Goal: Check status: Check status

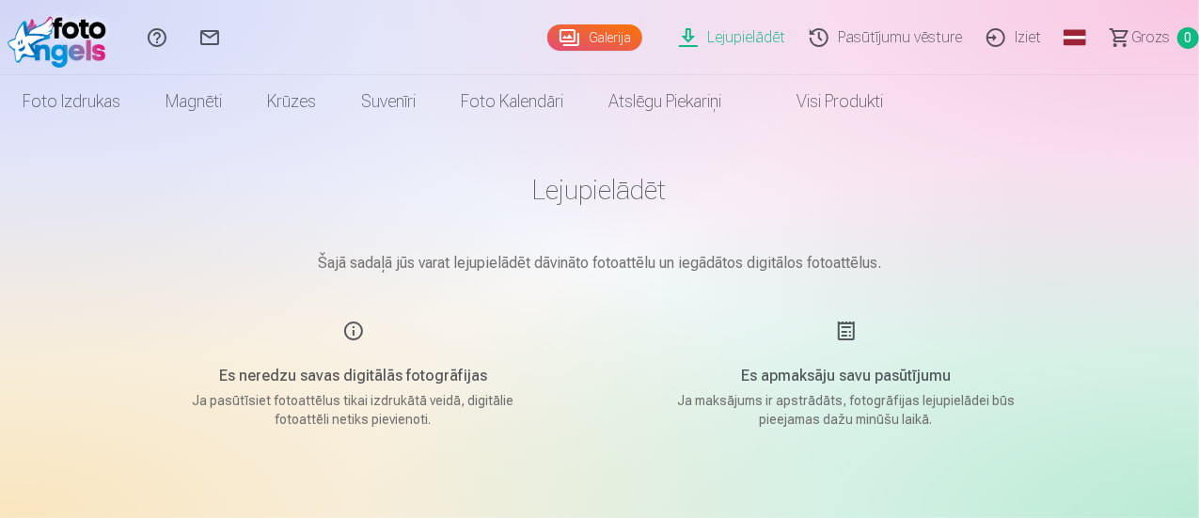
click at [803, 27] on link "Pasūtījumu vēsture" at bounding box center [888, 37] width 177 height 75
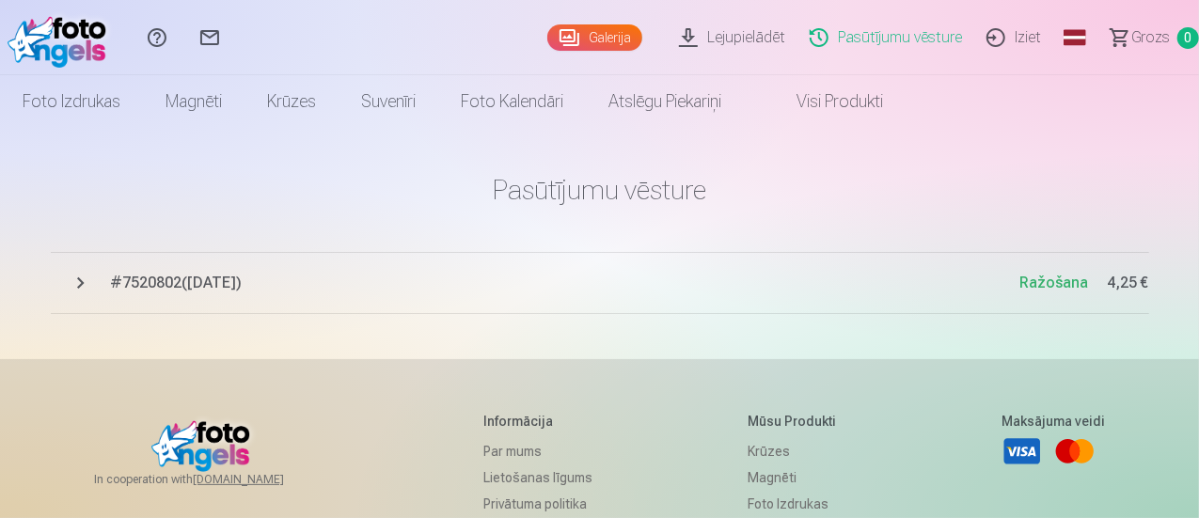
click at [122, 275] on span "# 7520802 ( [DATE] )" at bounding box center [565, 283] width 909 height 23
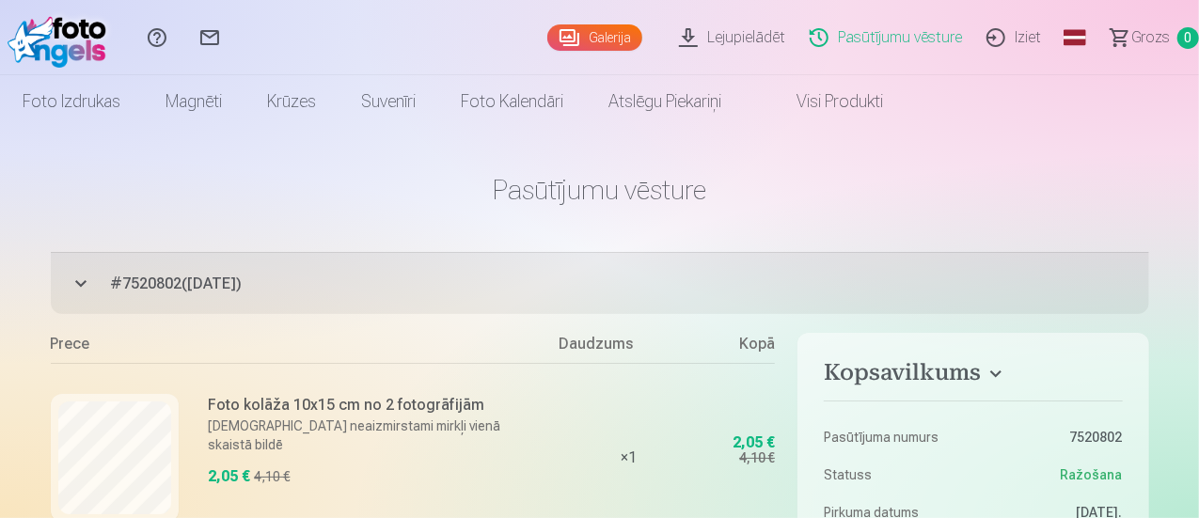
click at [98, 48] on img at bounding box center [62, 38] width 108 height 60
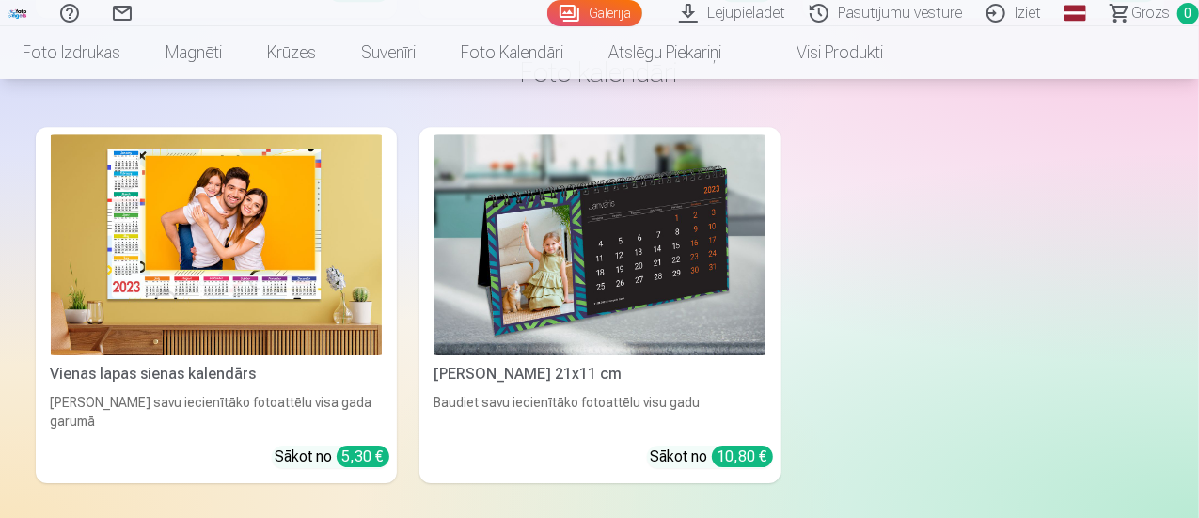
scroll to position [6770, 0]
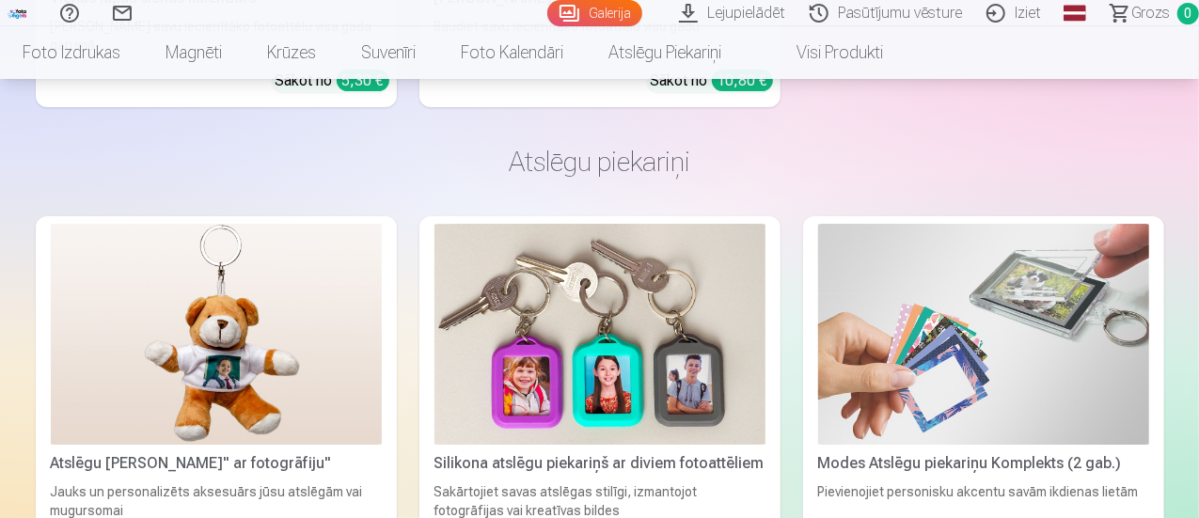
click at [832, 12] on link "Pasūtījumu vēsture" at bounding box center [888, 13] width 177 height 26
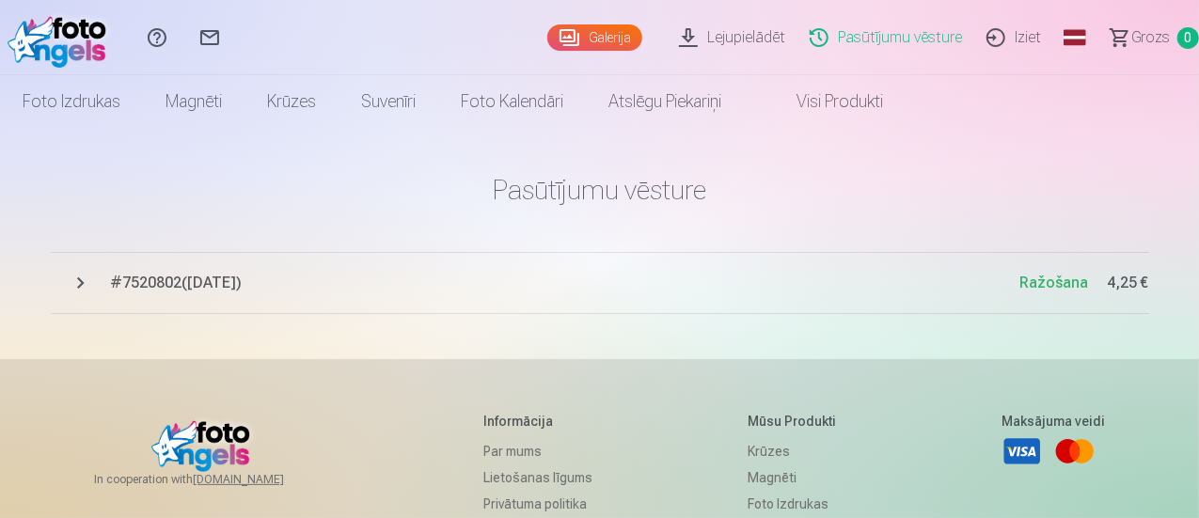
click at [547, 46] on link "Galerija" at bounding box center [594, 37] width 95 height 26
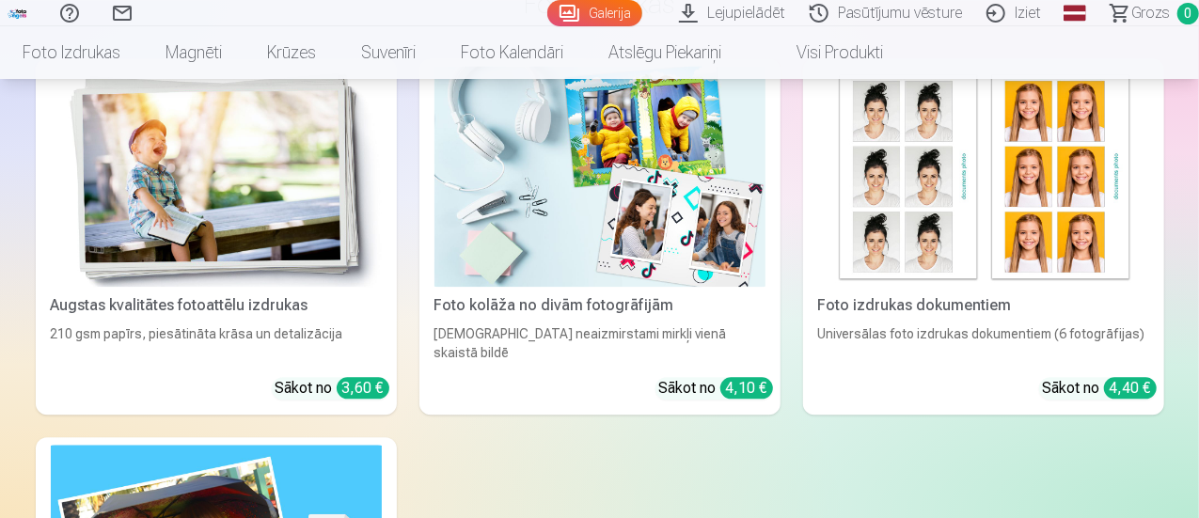
scroll to position [1880, 0]
